Goal: Task Accomplishment & Management: Use online tool/utility

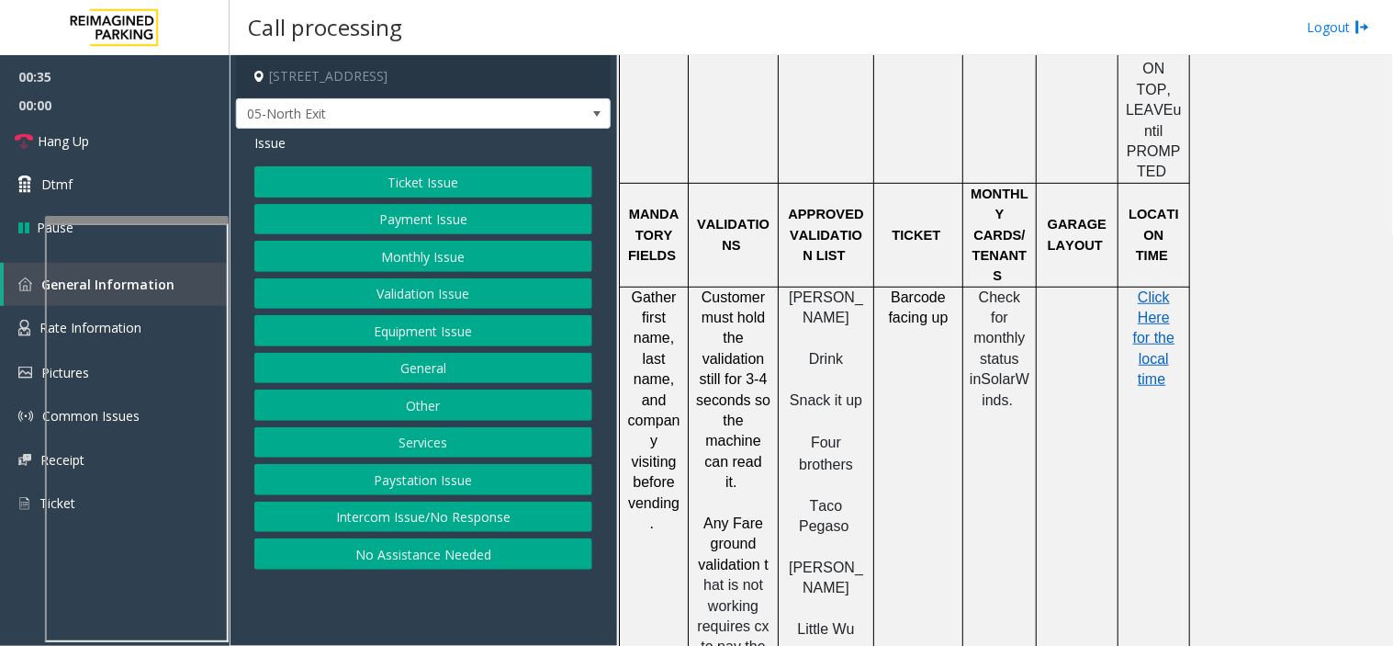
scroll to position [1734, 0]
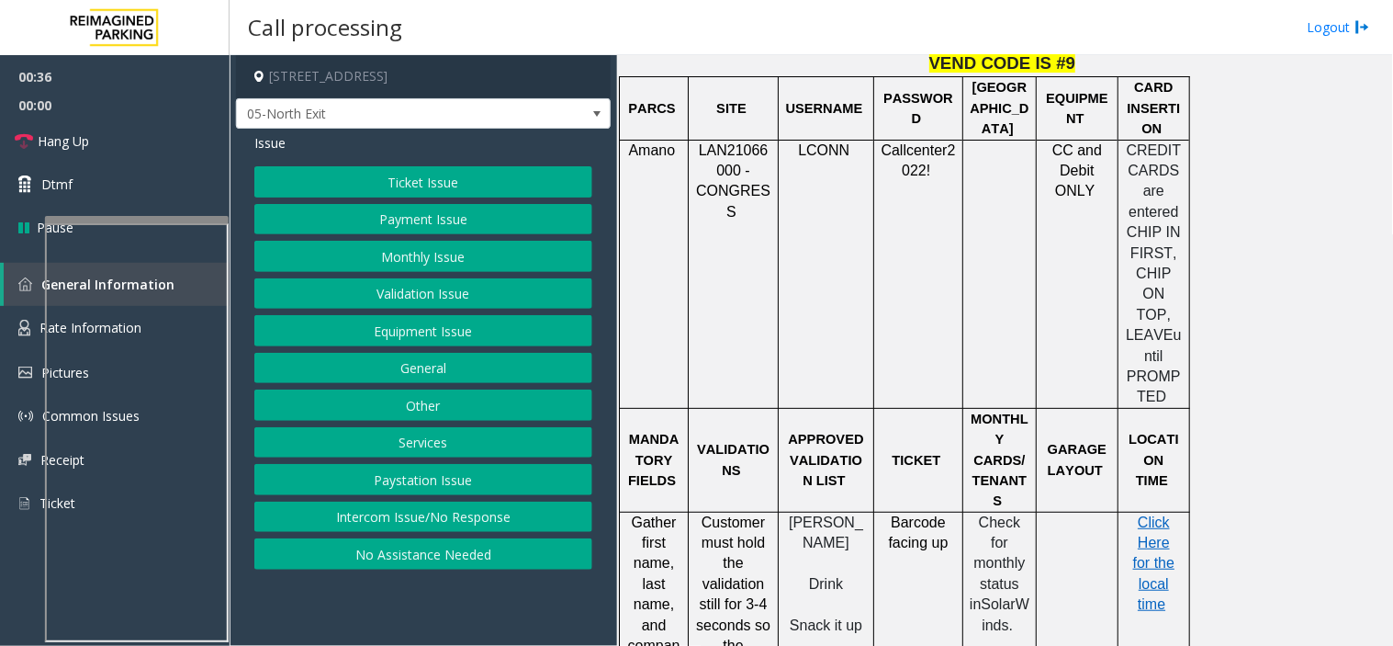
click at [400, 179] on button "Ticket Issue" at bounding box center [423, 181] width 338 height 31
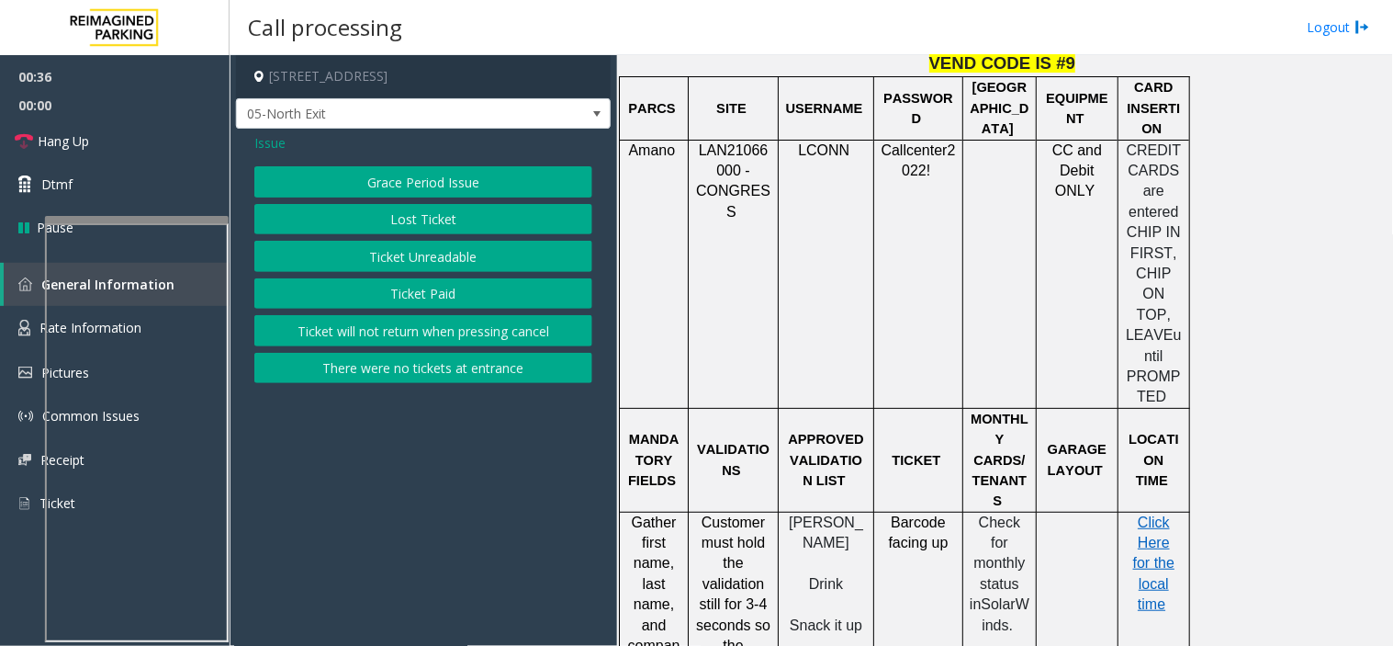
click at [404, 246] on button "Ticket Unreadable" at bounding box center [423, 256] width 338 height 31
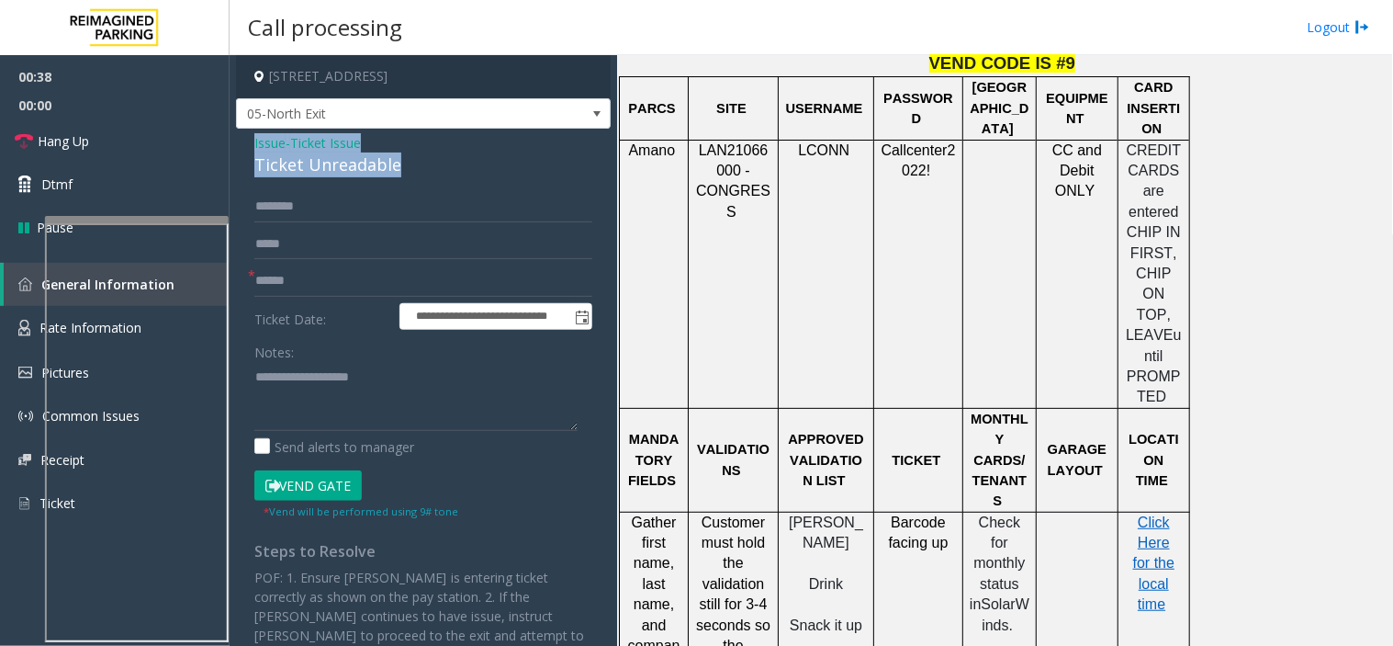
drag, startPoint x: 404, startPoint y: 158, endPoint x: 253, endPoint y: 141, distance: 152.4
click at [253, 141] on div "**********" at bounding box center [423, 434] width 375 height 611
click at [378, 404] on textarea at bounding box center [415, 396] width 323 height 69
drag, startPoint x: 378, startPoint y: 404, endPoint x: 290, endPoint y: 432, distance: 92.6
click at [290, 432] on div "Notes: Send alerts to manager" at bounding box center [423, 396] width 338 height 120
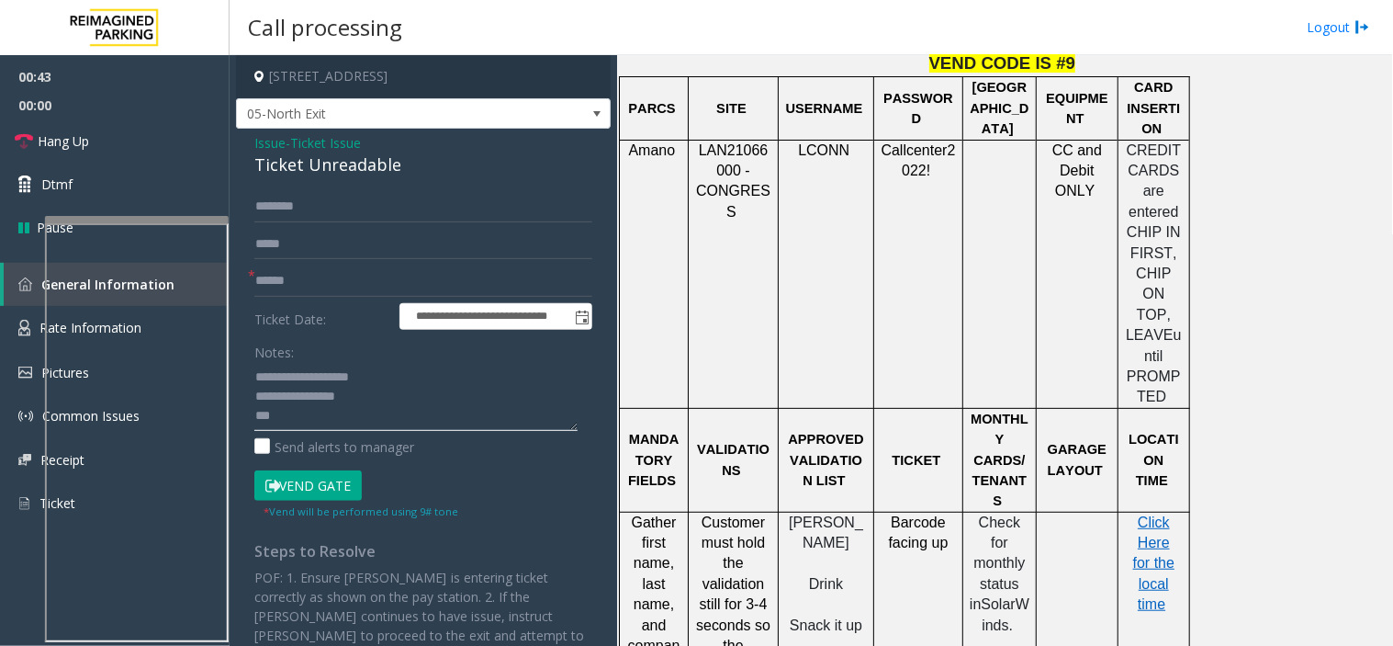
click at [289, 417] on textarea at bounding box center [415, 396] width 323 height 69
click at [340, 287] on input "text" at bounding box center [423, 280] width 338 height 31
click at [333, 425] on textarea at bounding box center [415, 396] width 323 height 69
type textarea "**********"
click at [301, 269] on input "text" at bounding box center [423, 280] width 338 height 31
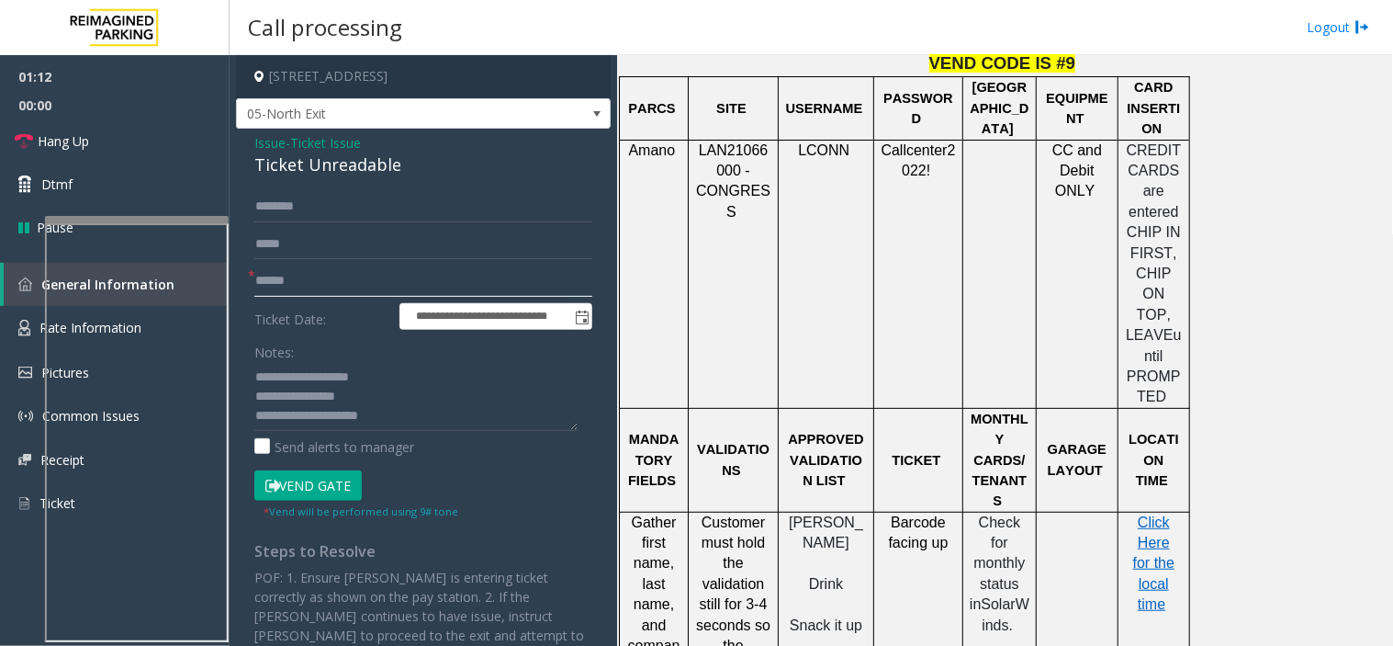
click at [301, 266] on input "text" at bounding box center [423, 280] width 338 height 31
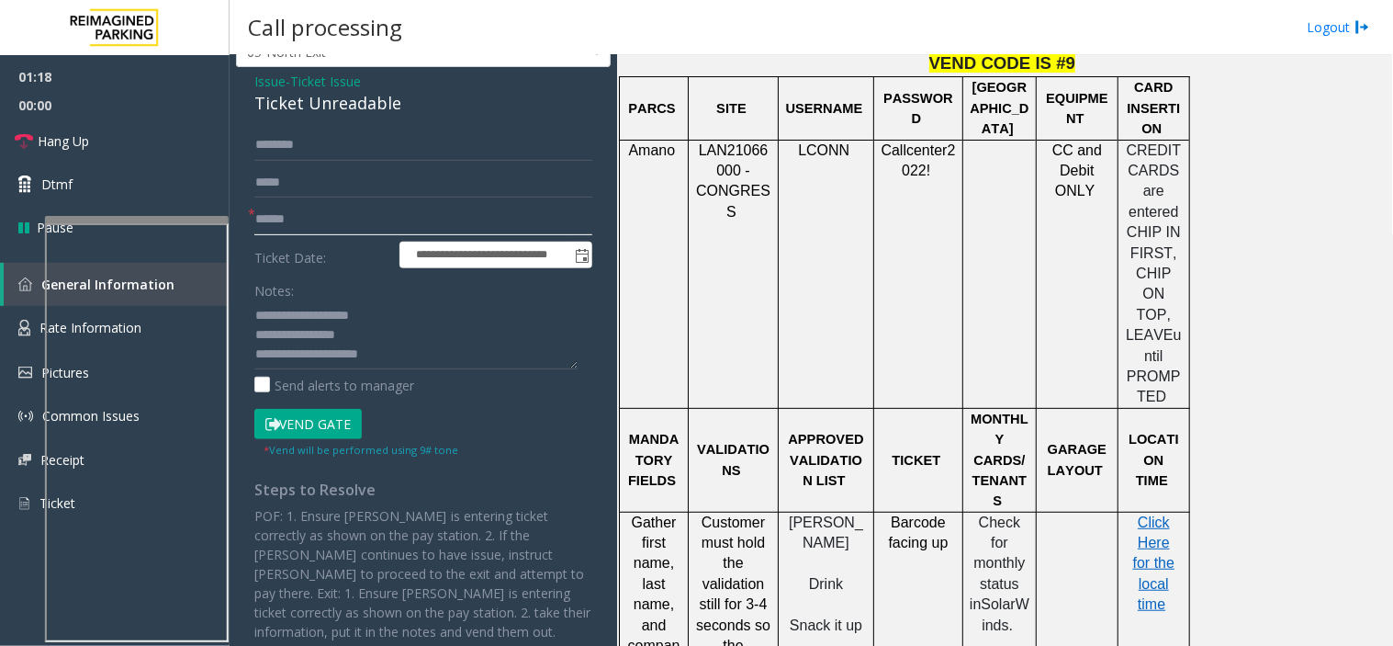
scroll to position [94, 0]
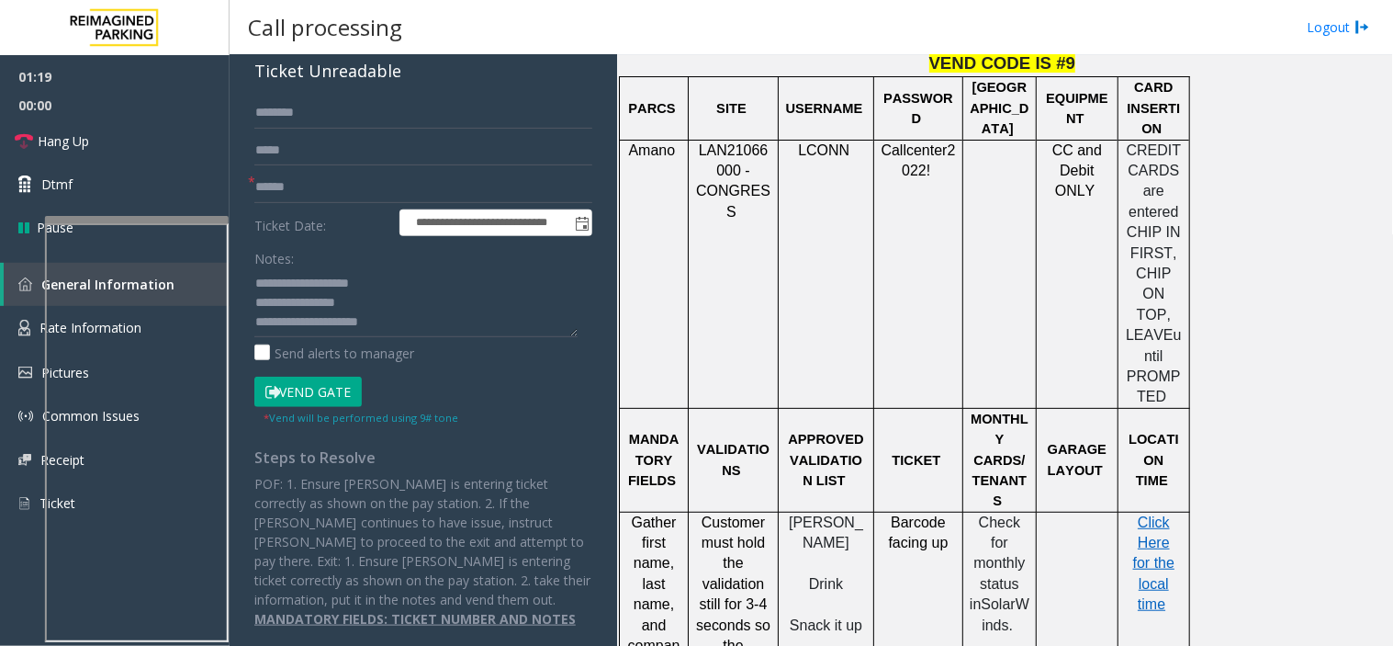
click at [290, 384] on button "Vend Gate" at bounding box center [307, 391] width 107 height 31
click at [300, 191] on input "text" at bounding box center [423, 187] width 338 height 31
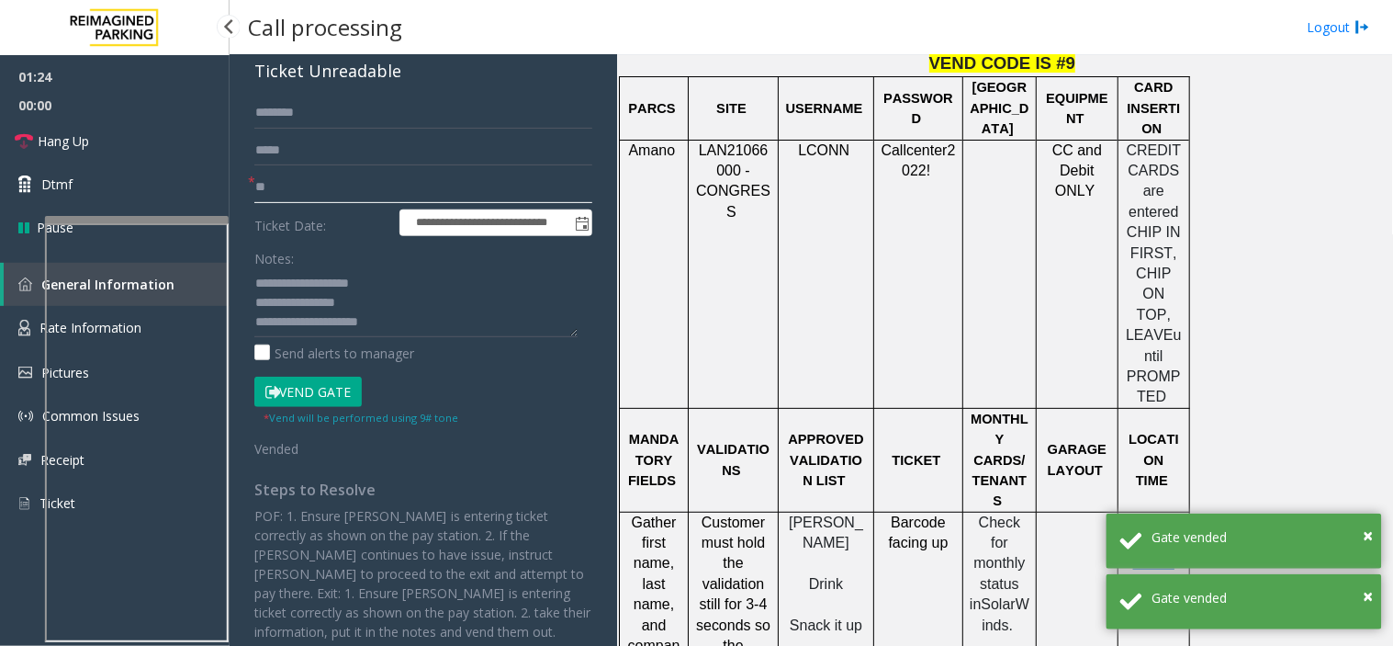
type input "**"
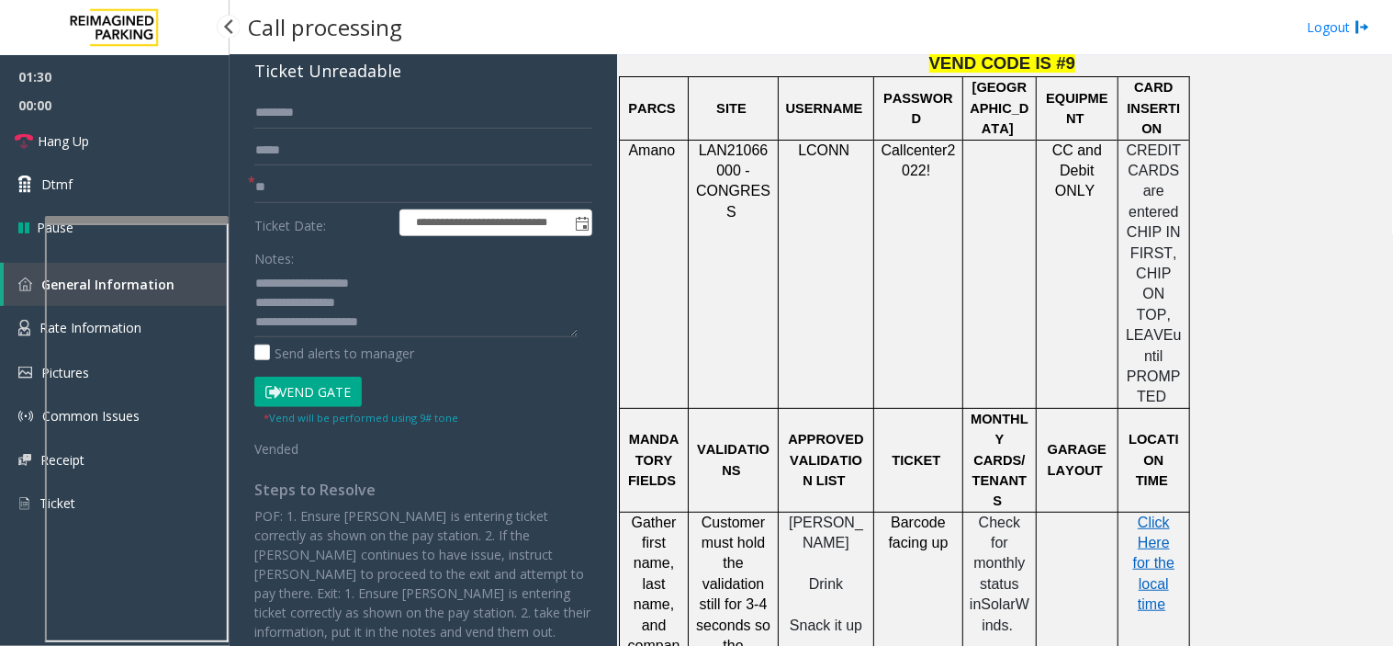
click at [111, 112] on span "00:00" at bounding box center [115, 105] width 230 height 28
click at [86, 166] on link "Dtmf" at bounding box center [115, 184] width 230 height 43
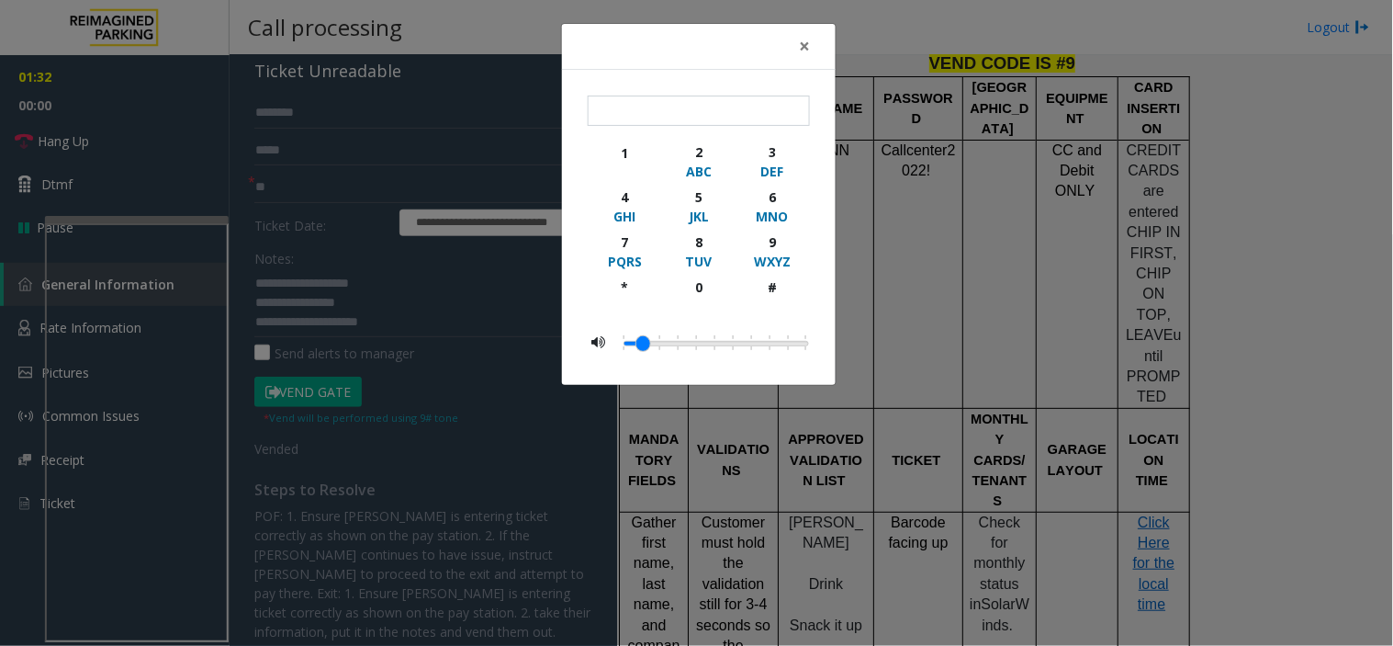
click at [77, 149] on div "× 1 2 ABC 3 DEF 4 GHI 5 JKL 6 MNO 7 PQRS 8 TUV 9 WXYZ * 0 #" at bounding box center [696, 323] width 1393 height 646
click at [89, 134] on div "× 1 2 ABC 3 DEF 4 GHI 5 JKL 6 MNO 7 PQRS 8 TUV 9 WXYZ * 0 #" at bounding box center [696, 323] width 1393 height 646
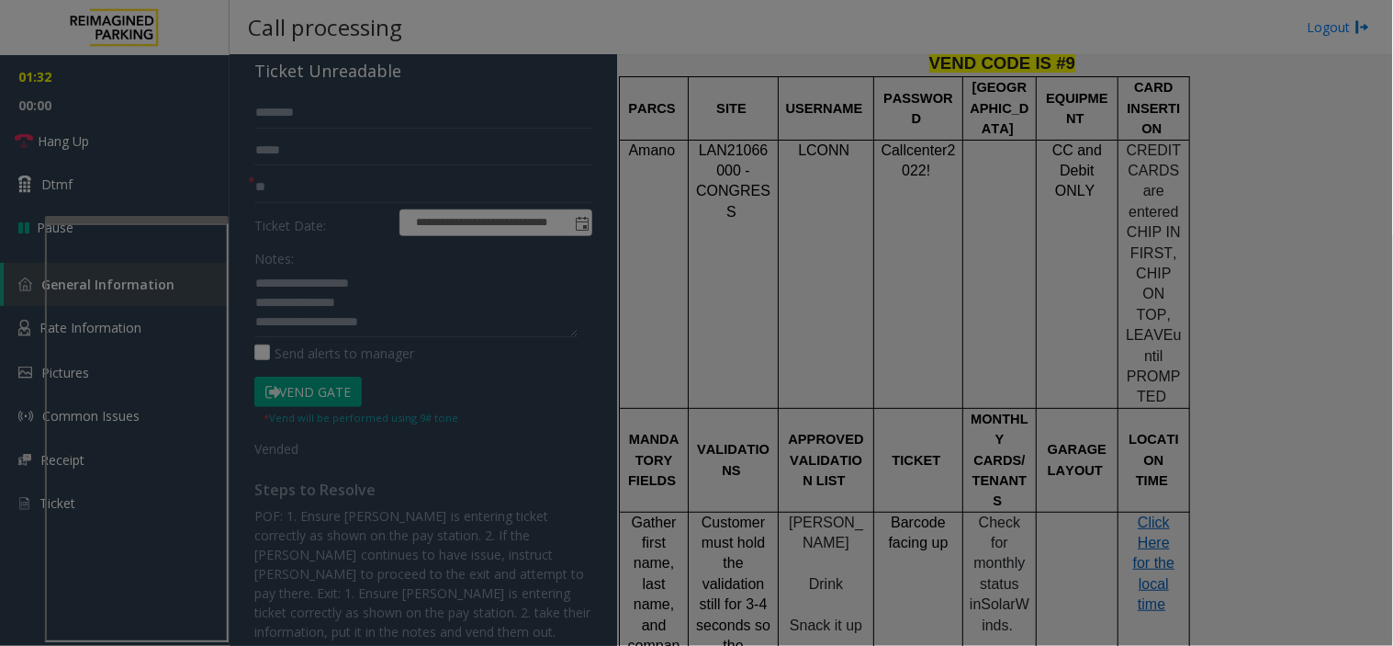
click at [89, 134] on body "**********" at bounding box center [696, 323] width 1393 height 646
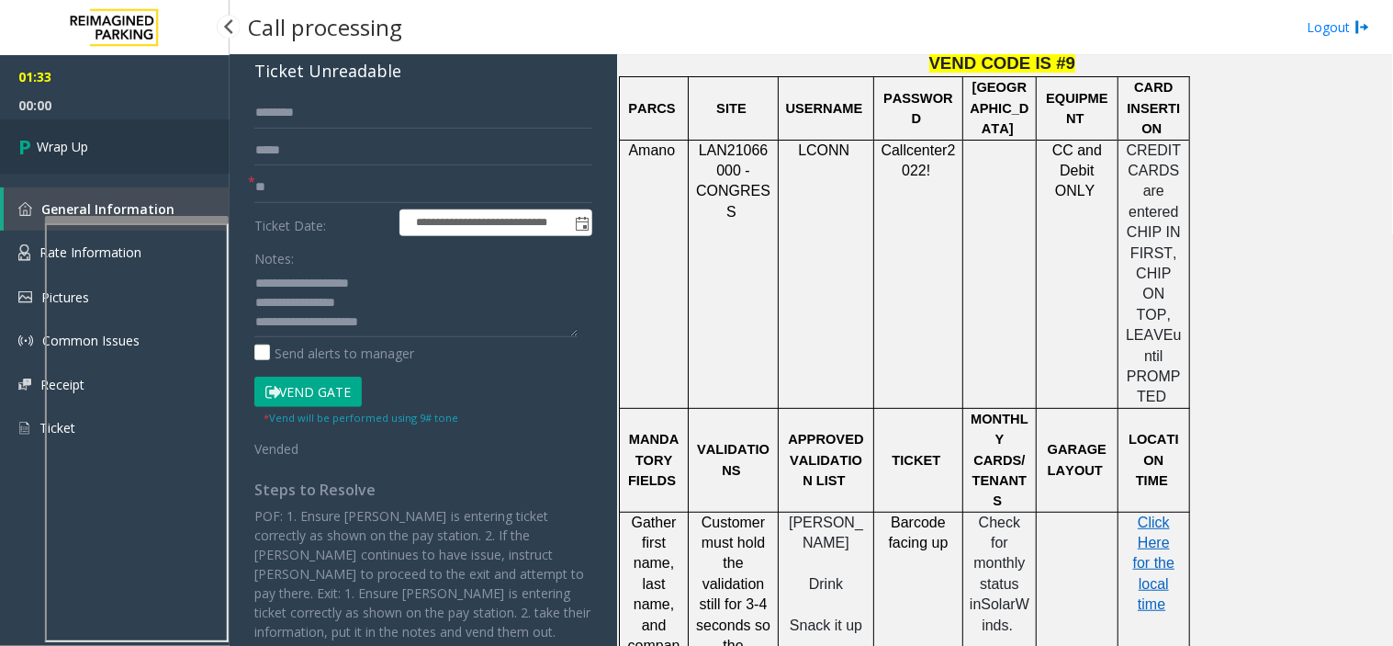
click at [99, 140] on link "Wrap Up" at bounding box center [115, 146] width 230 height 54
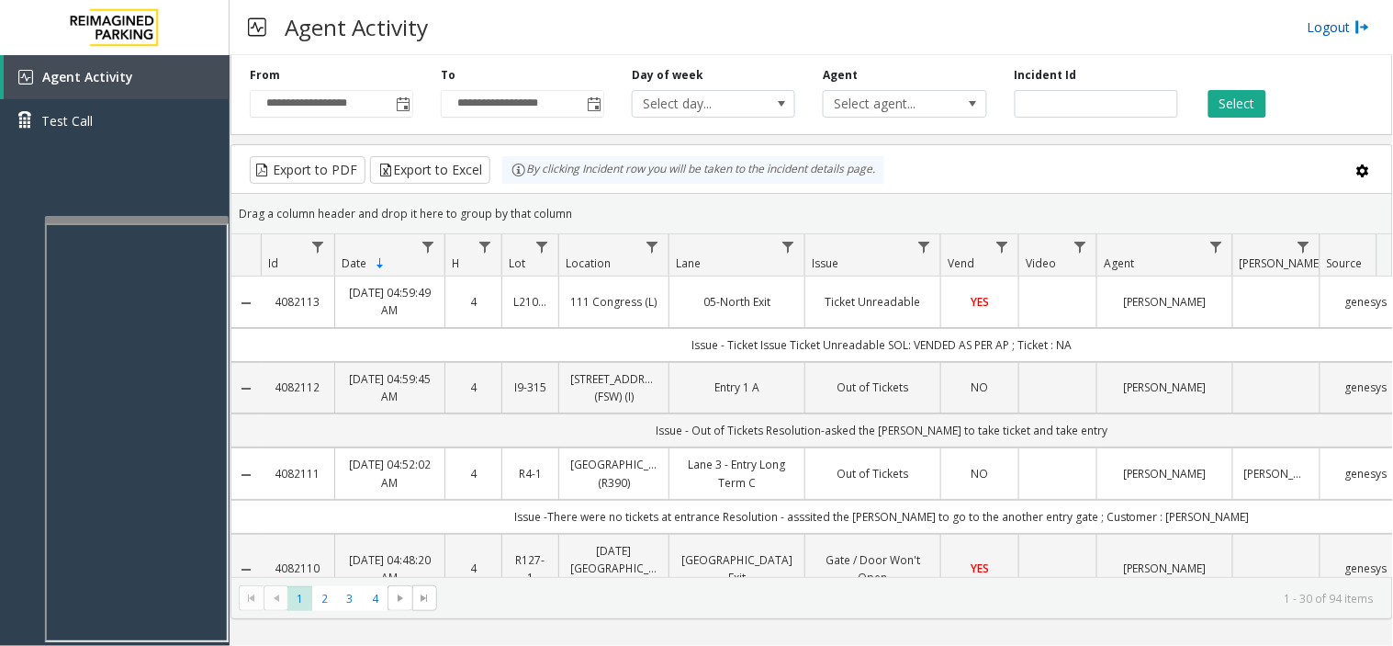
click at [1333, 28] on link "Logout" at bounding box center [1339, 26] width 62 height 19
